Goal: Task Accomplishment & Management: Manage account settings

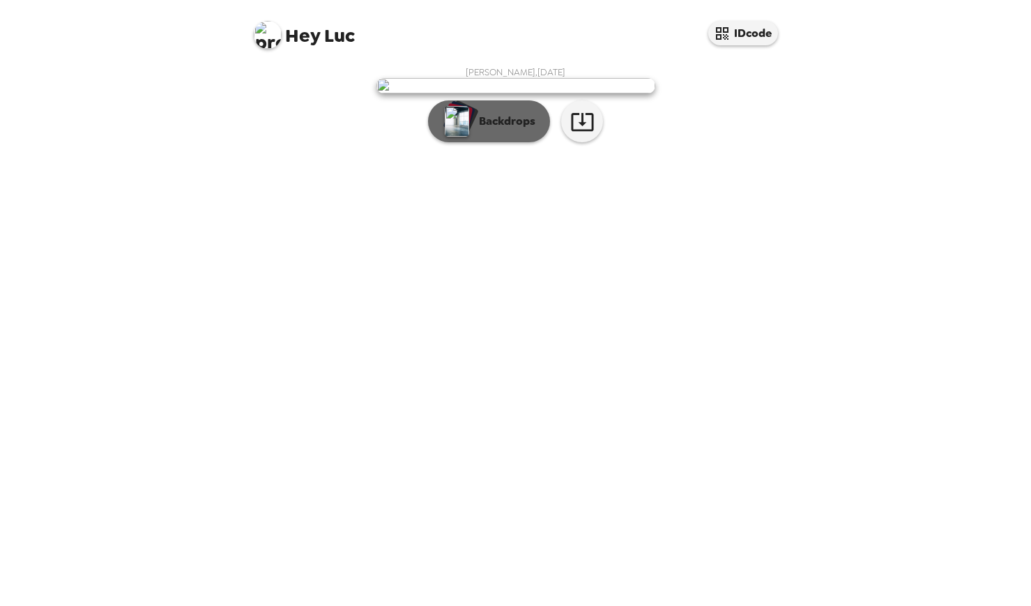
click at [474, 130] on p "Backdrops" at bounding box center [503, 121] width 63 height 17
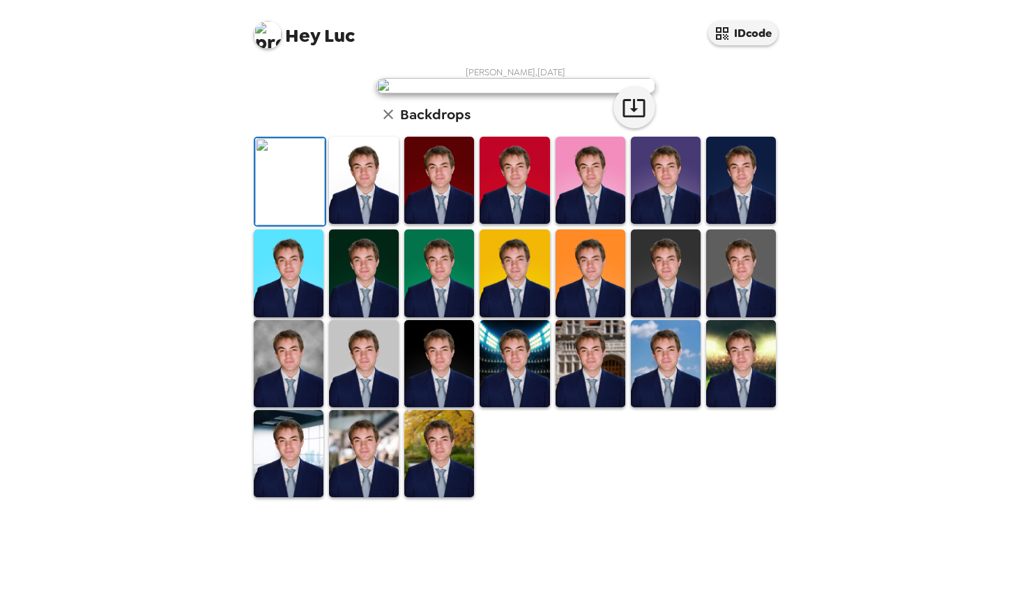
scroll to position [133, 0]
click at [717, 316] on img at bounding box center [741, 272] width 70 height 87
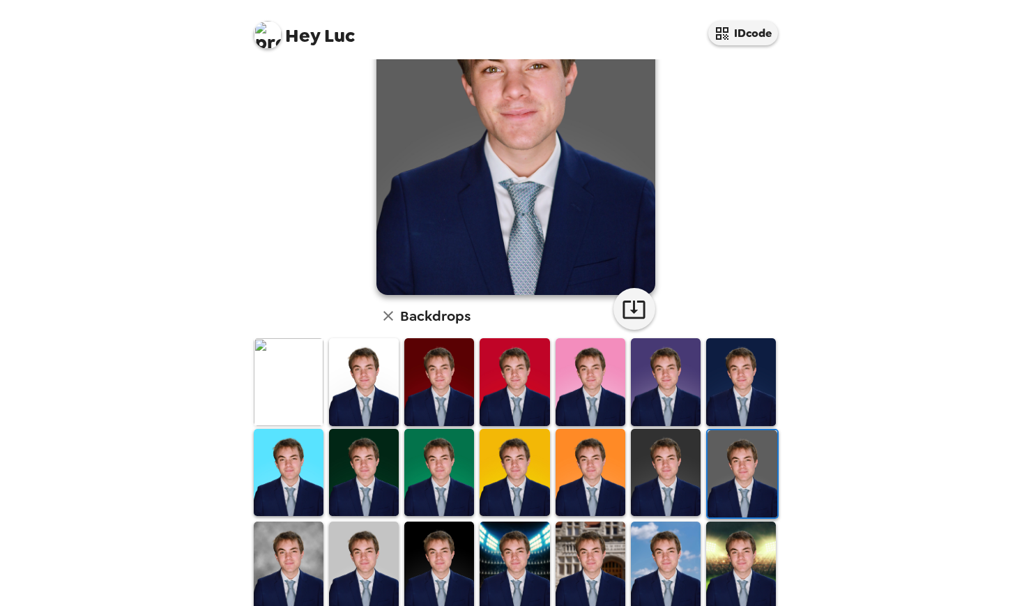
scroll to position [131, 0]
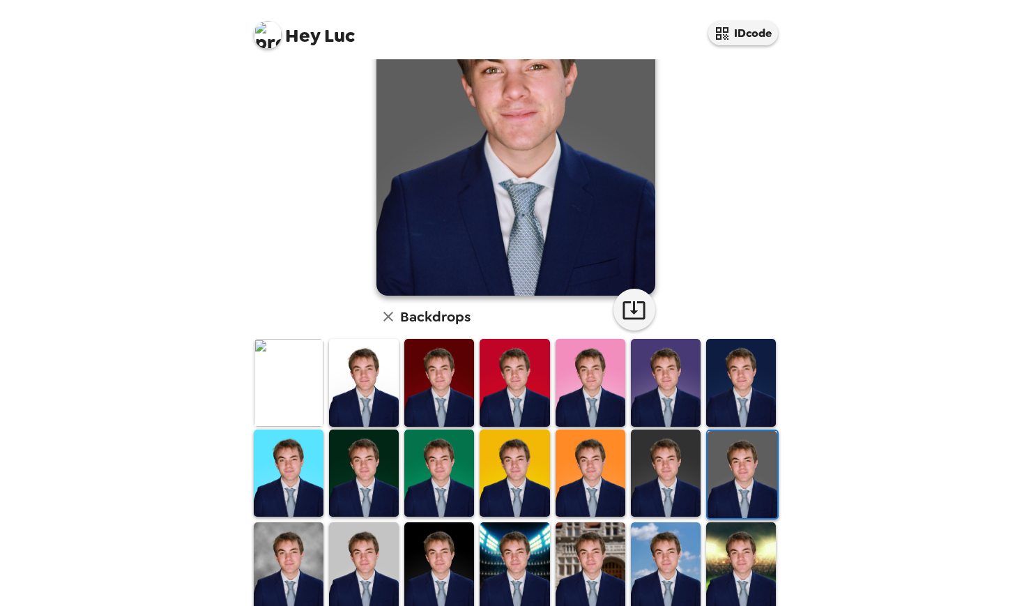
click at [639, 477] on img at bounding box center [666, 472] width 70 height 87
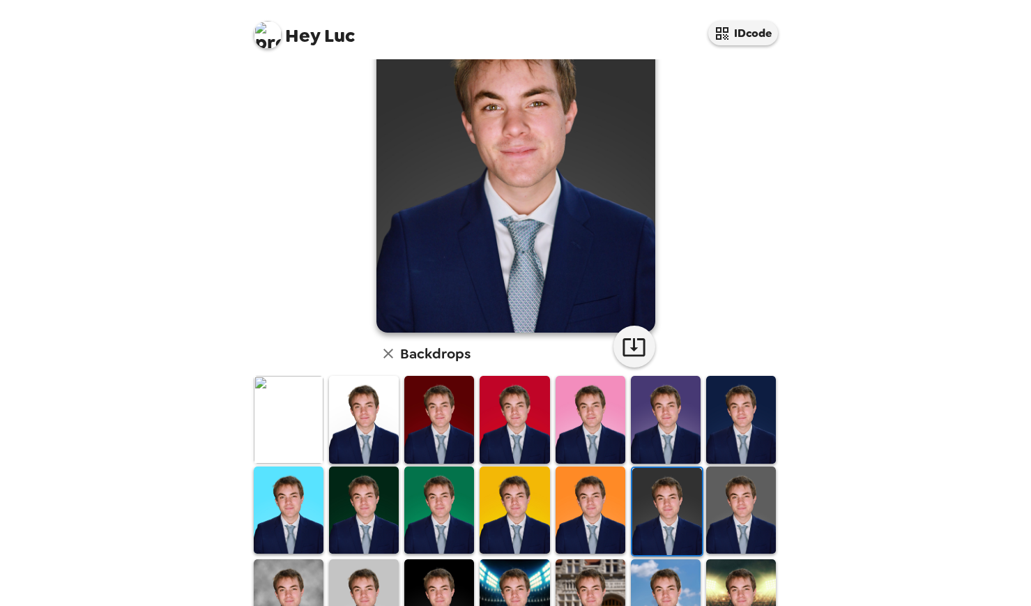
scroll to position [45, 0]
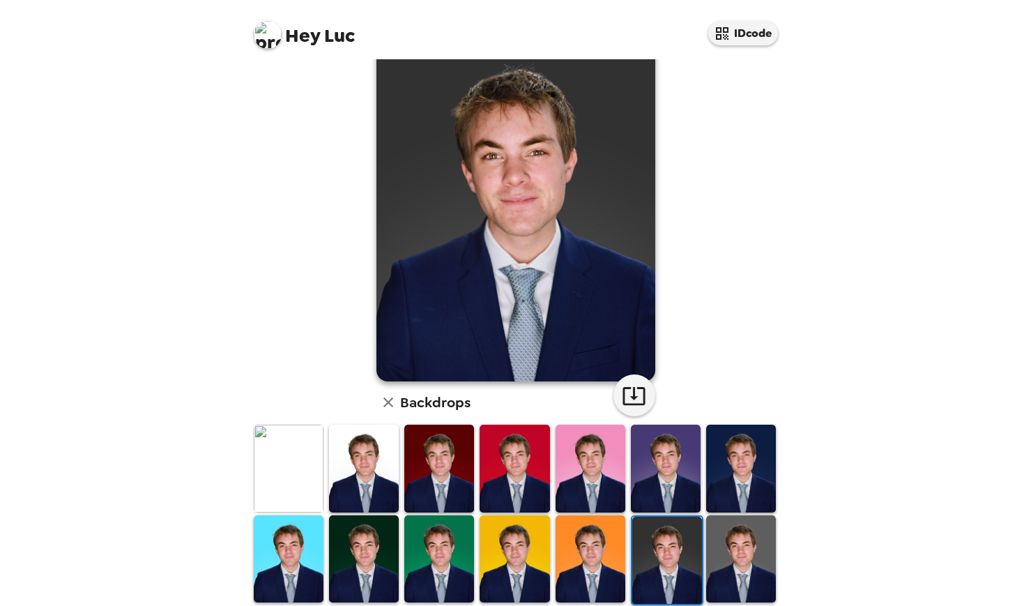
click at [721, 544] on img at bounding box center [741, 558] width 70 height 87
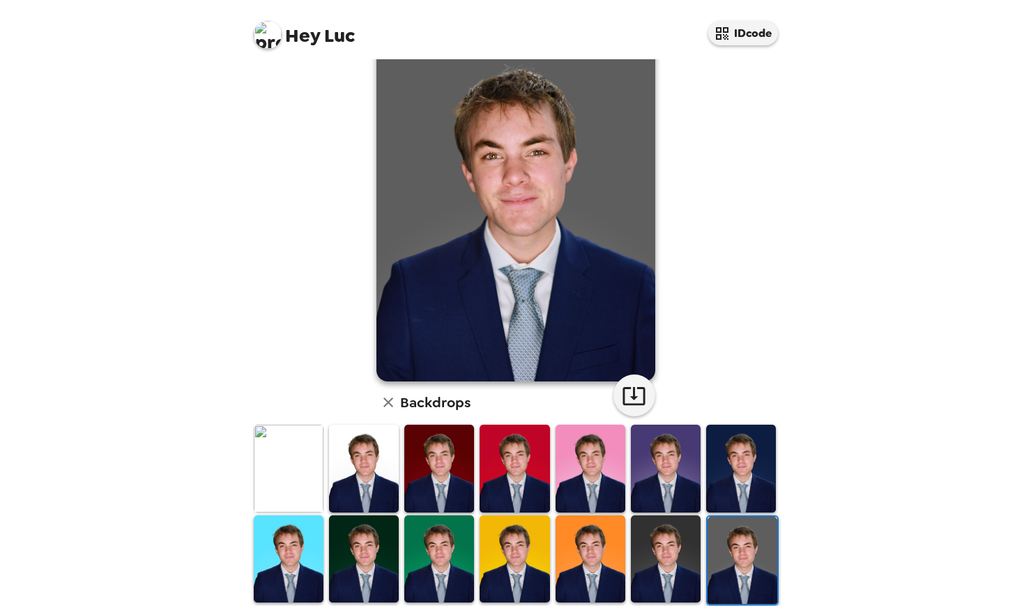
click at [682, 548] on img at bounding box center [666, 558] width 70 height 87
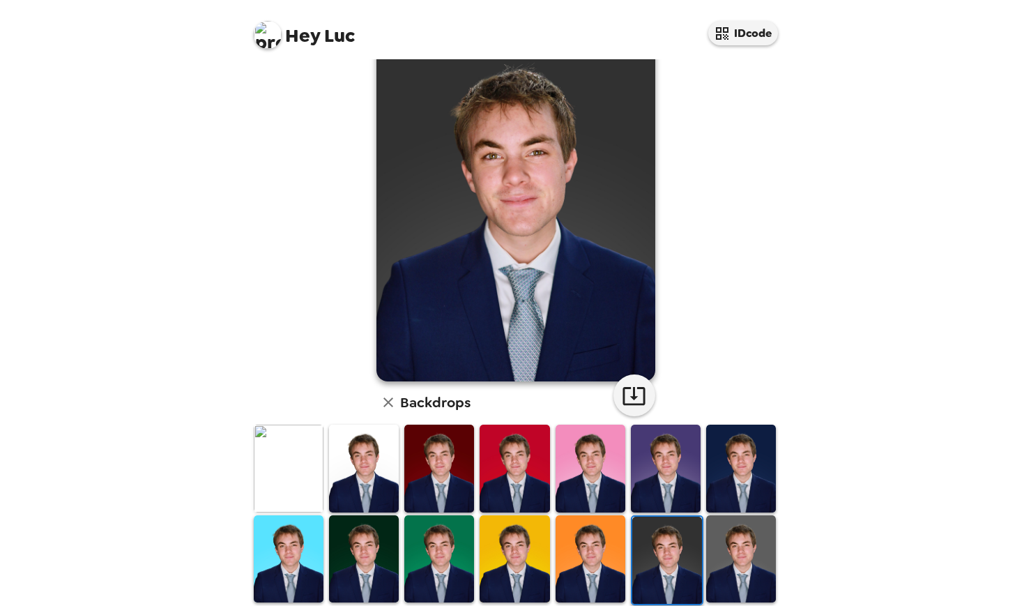
click at [728, 550] on img at bounding box center [741, 558] width 70 height 87
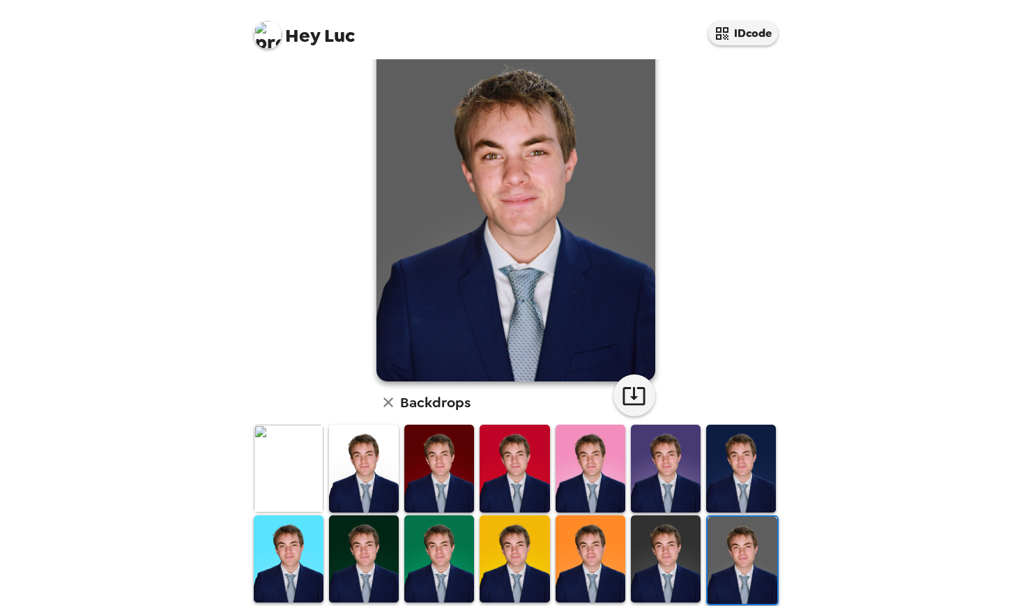
click at [672, 555] on img at bounding box center [666, 558] width 70 height 87
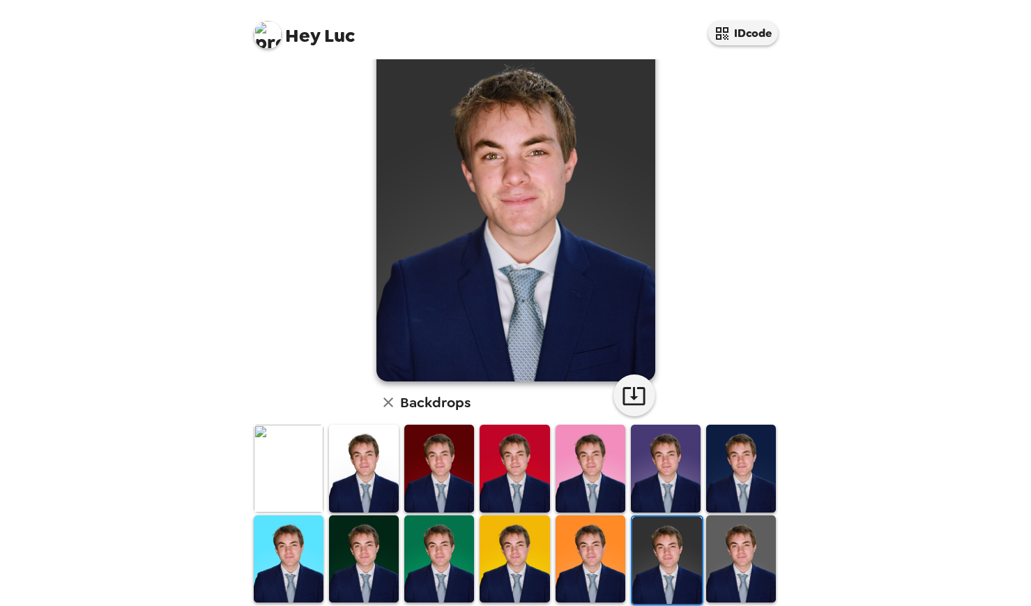
click at [722, 564] on img at bounding box center [741, 558] width 70 height 87
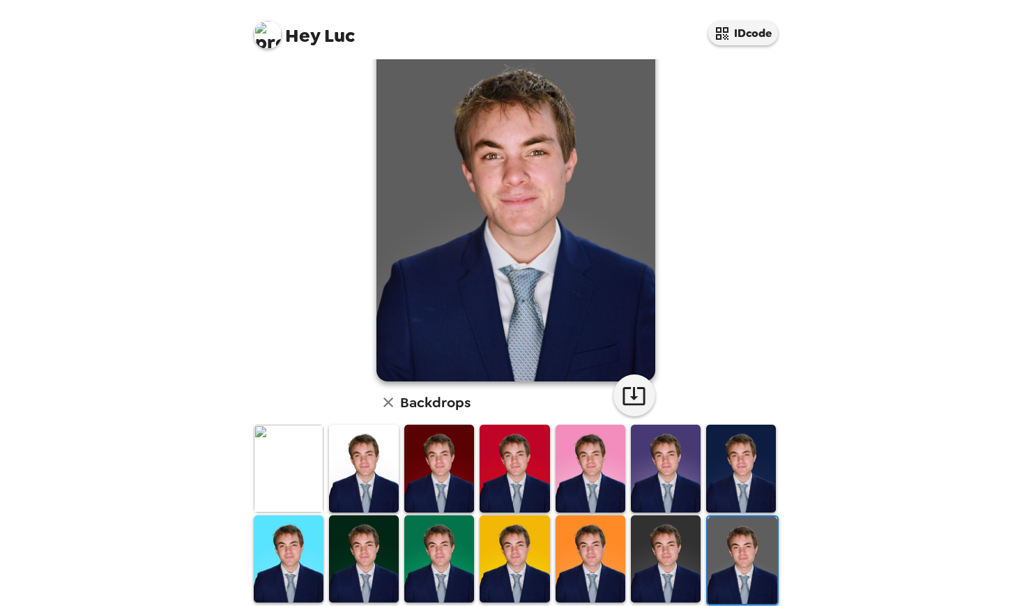
click at [678, 555] on img at bounding box center [666, 558] width 70 height 87
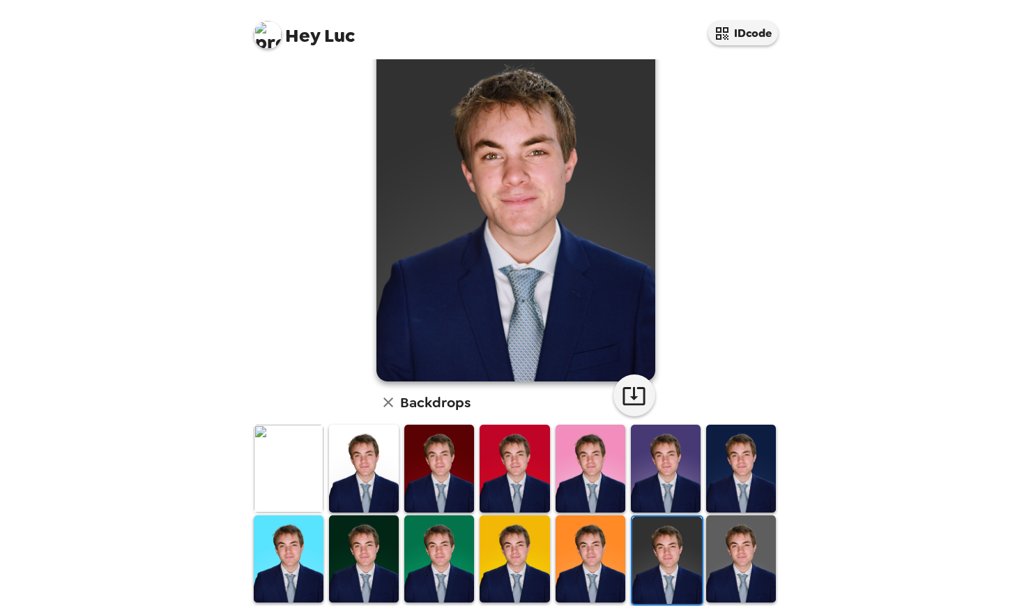
scroll to position [109, 0]
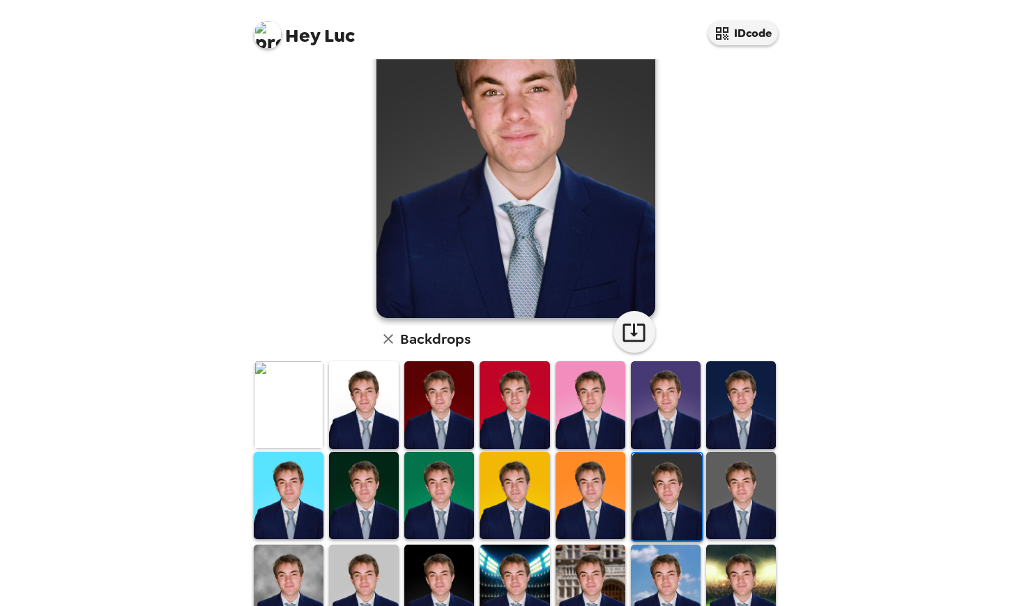
click at [275, 567] on img at bounding box center [289, 587] width 70 height 87
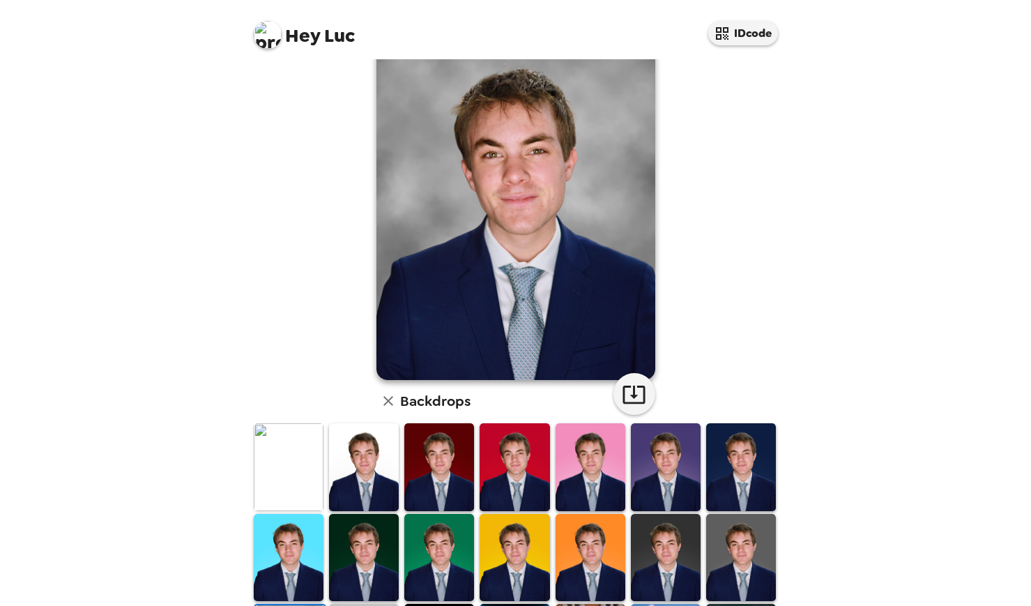
scroll to position [53, 0]
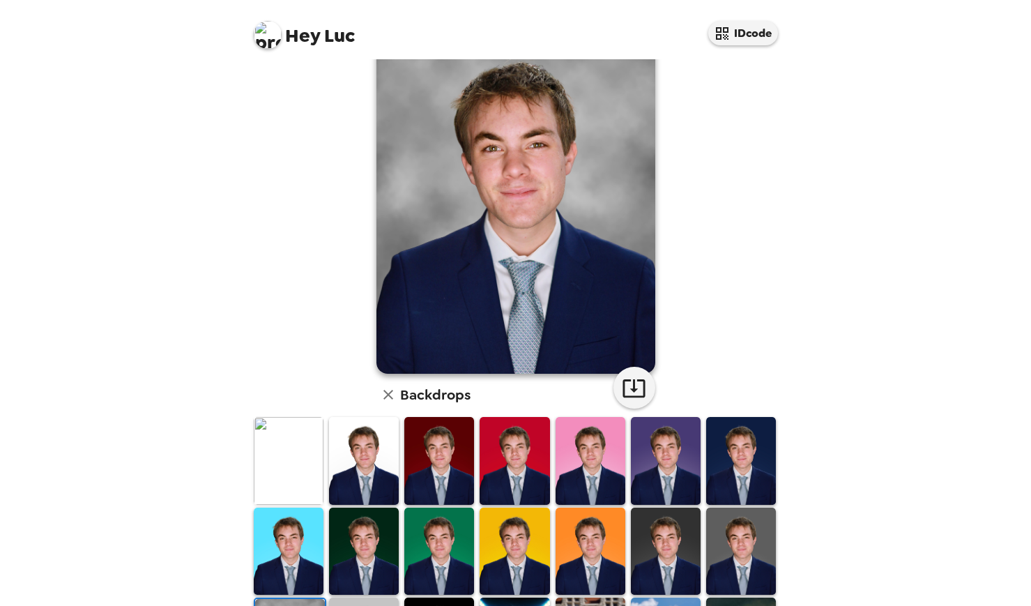
click at [655, 549] on img at bounding box center [666, 550] width 70 height 87
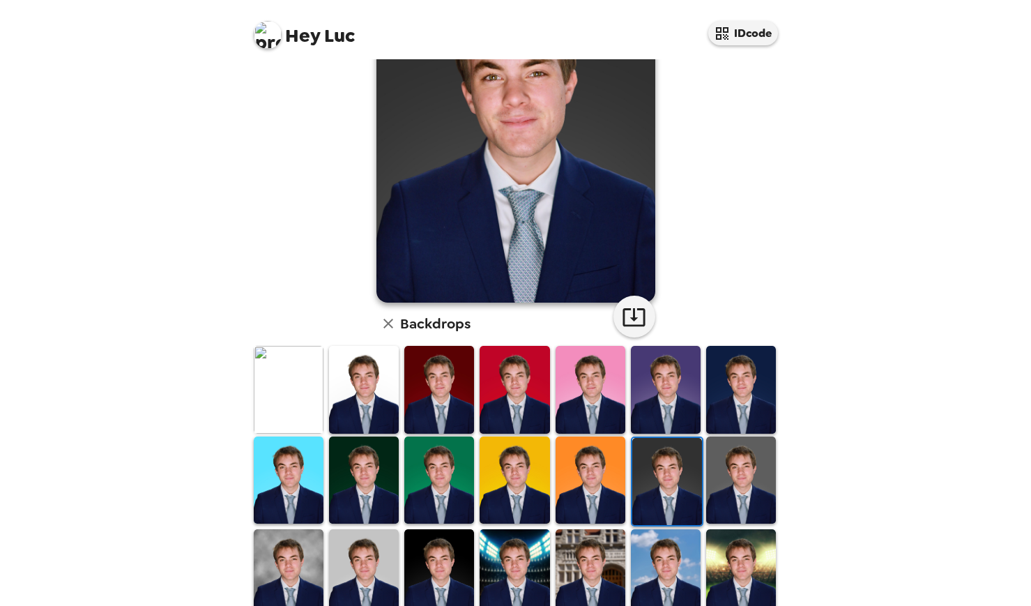
scroll to position [111, 0]
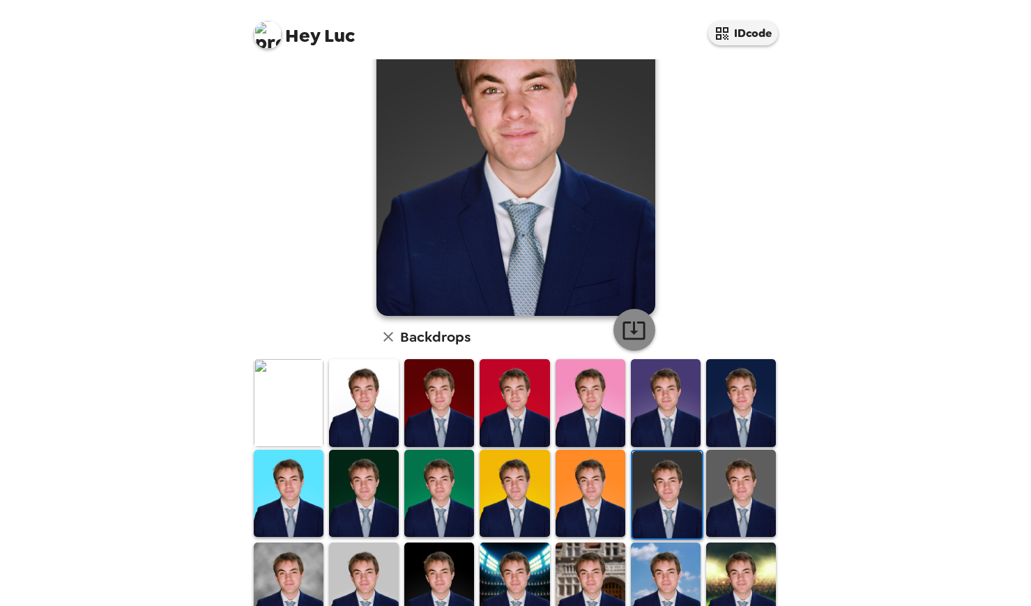
click at [629, 329] on icon "button" at bounding box center [634, 330] width 24 height 24
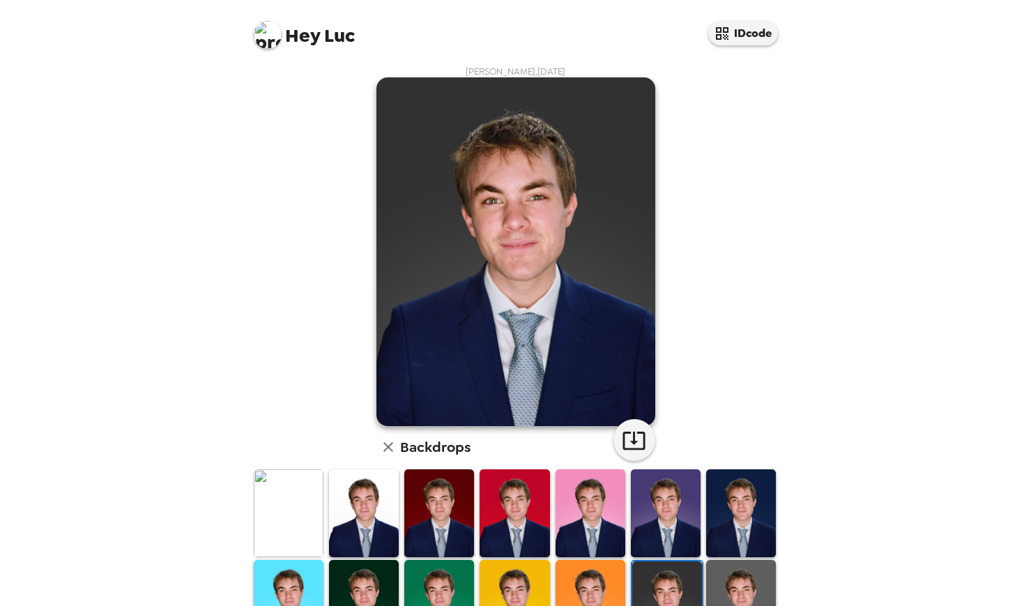
scroll to position [0, 0]
